Goal: Task Accomplishment & Management: Complete application form

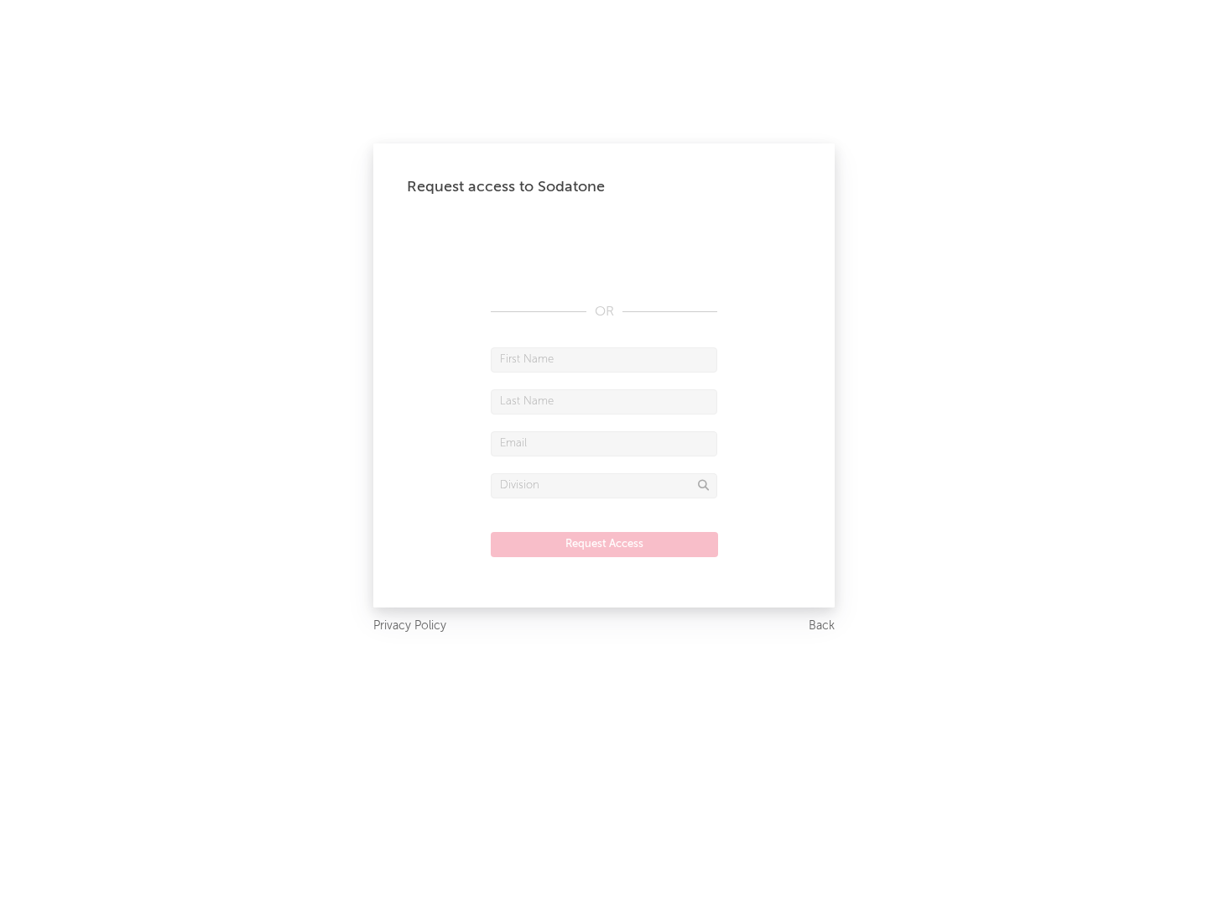
click at [604, 359] on input "text" at bounding box center [604, 359] width 226 height 25
type input "[PERSON_NAME]"
click at [604, 401] on input "text" at bounding box center [604, 401] width 226 height 25
type input "[PERSON_NAME]"
click at [604, 443] on input "text" at bounding box center [604, 443] width 226 height 25
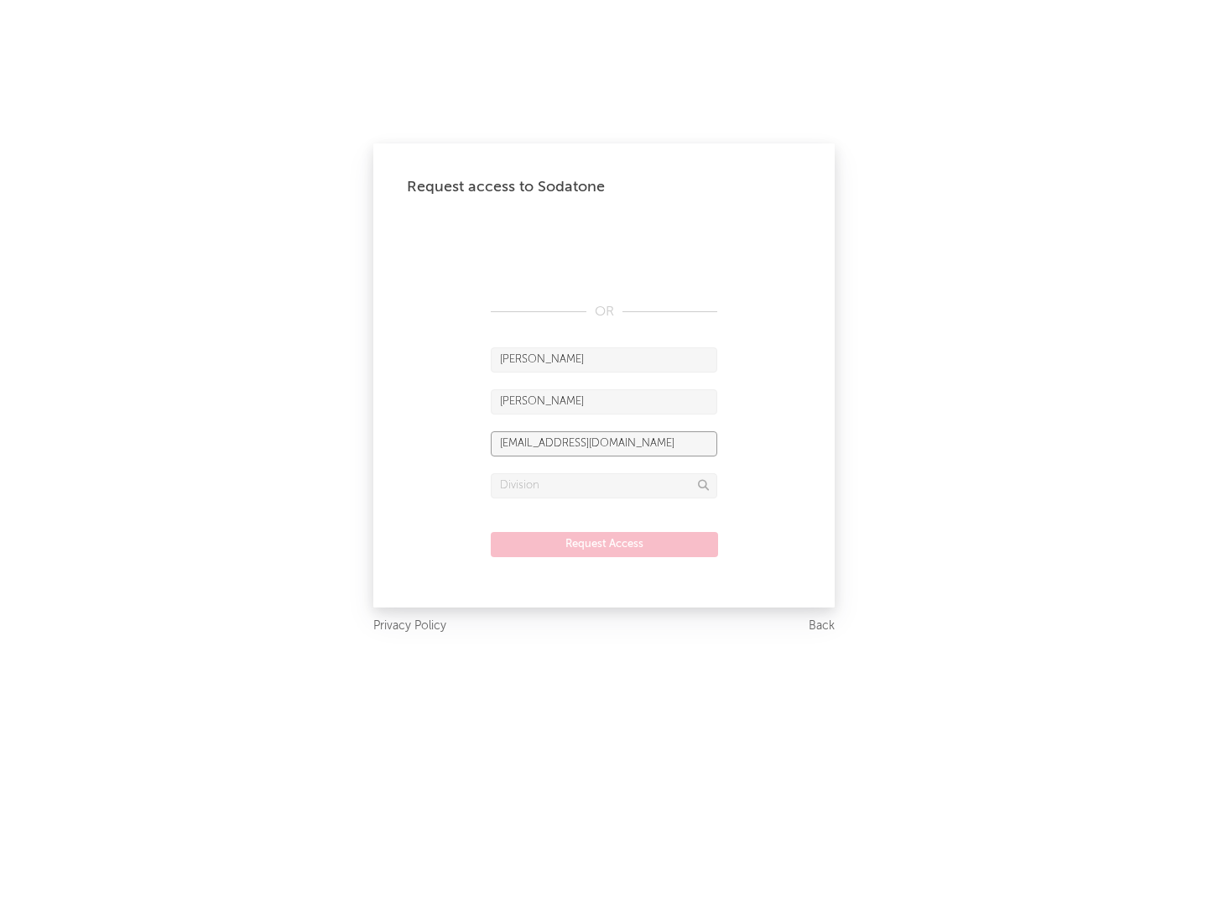
type input "[EMAIL_ADDRESS][DOMAIN_NAME]"
click at [604, 485] on input "text" at bounding box center [604, 485] width 226 height 25
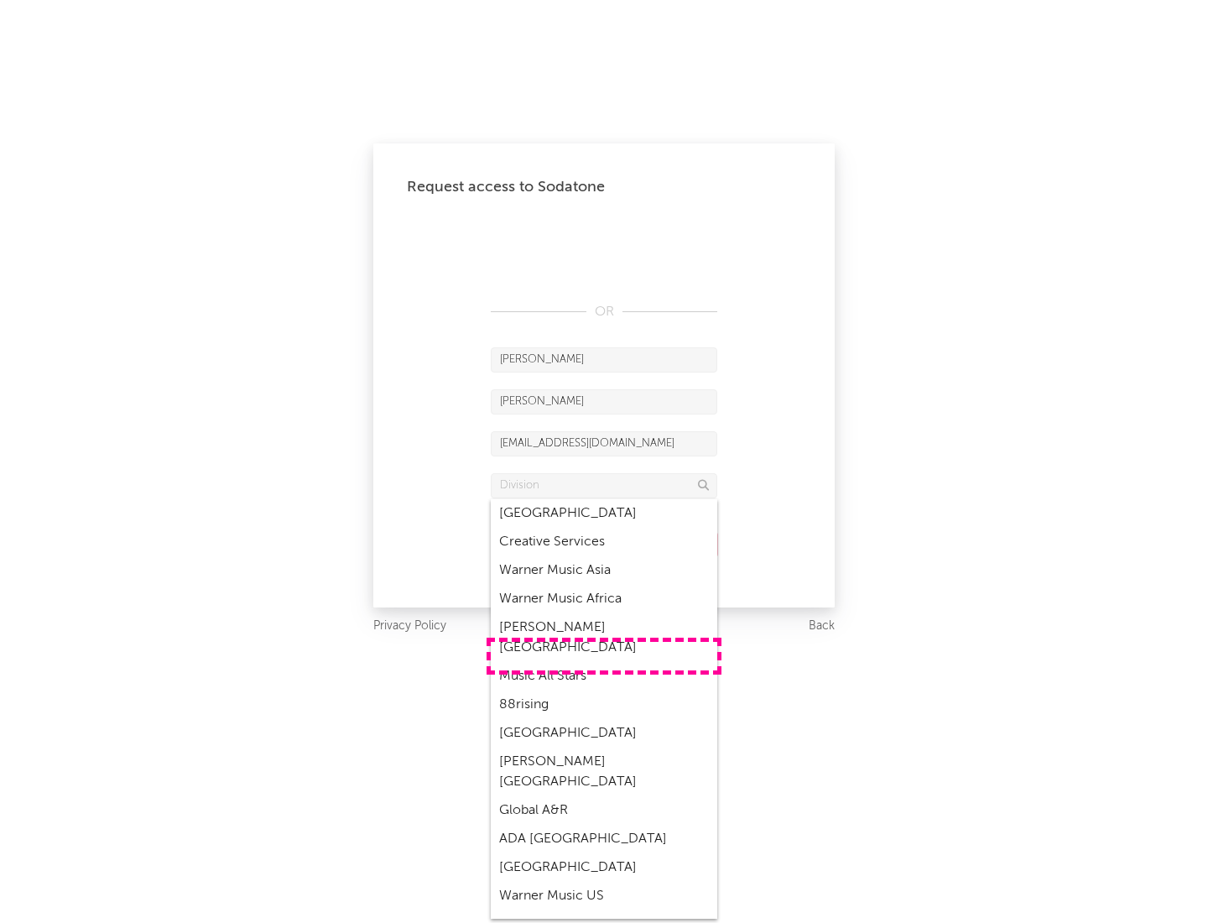
click at [604, 662] on div "Music All Stars" at bounding box center [604, 676] width 226 height 29
type input "Music All Stars"
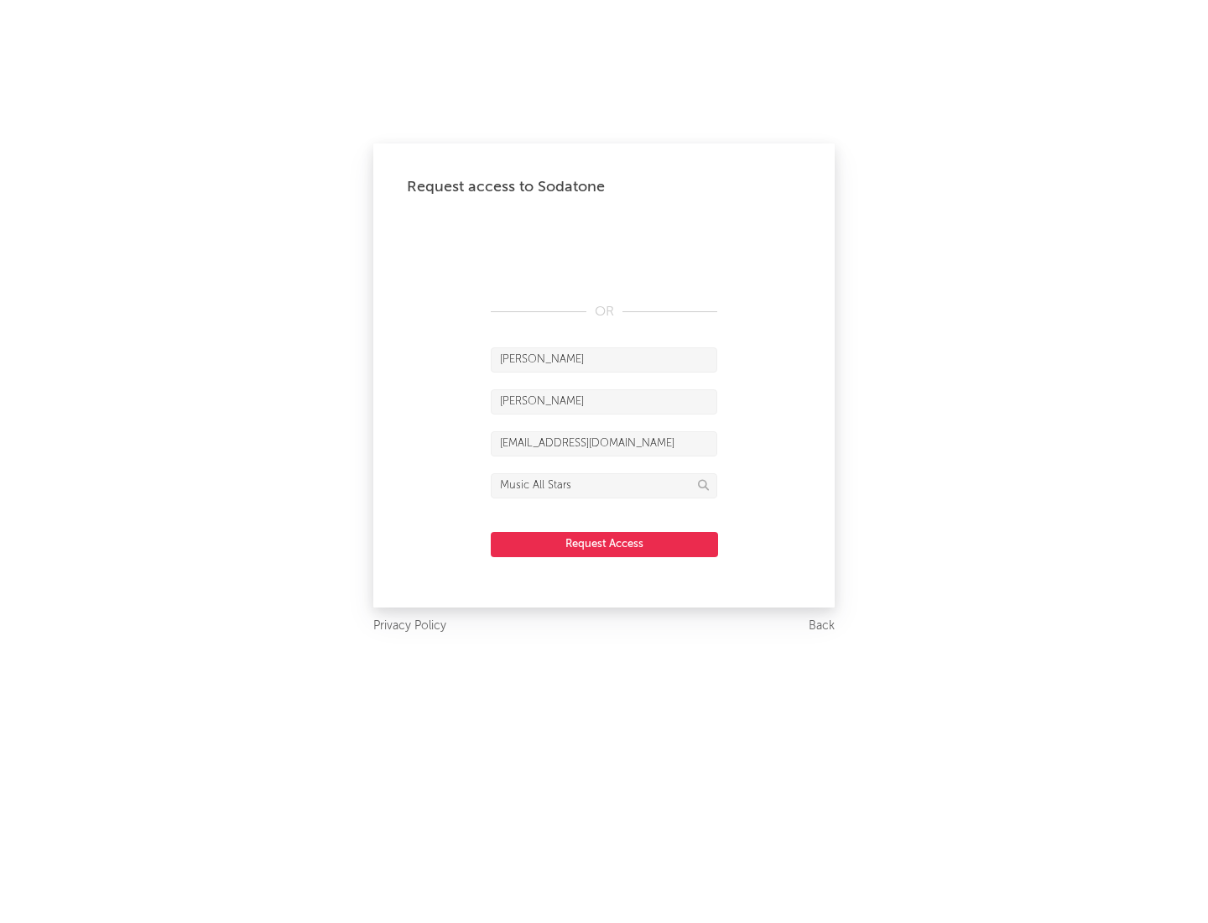
click at [604, 544] on button "Request Access" at bounding box center [604, 544] width 227 height 25
